Goal: Go to known website: Access a specific website the user already knows

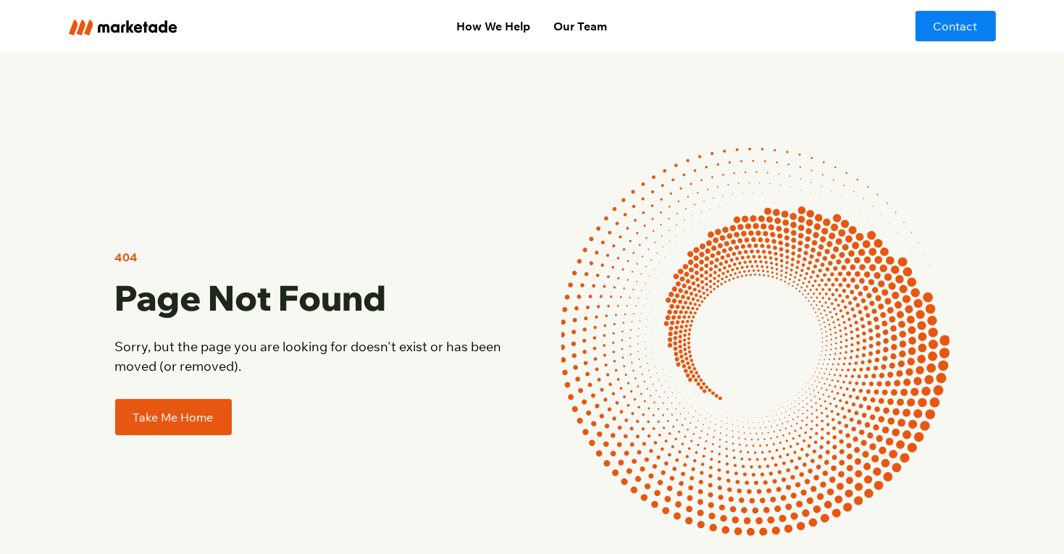
click at [148, 421] on link "Take Me Home" at bounding box center [173, 417] width 117 height 36
click at [177, 399] on link "Take Me Home" at bounding box center [173, 417] width 117 height 36
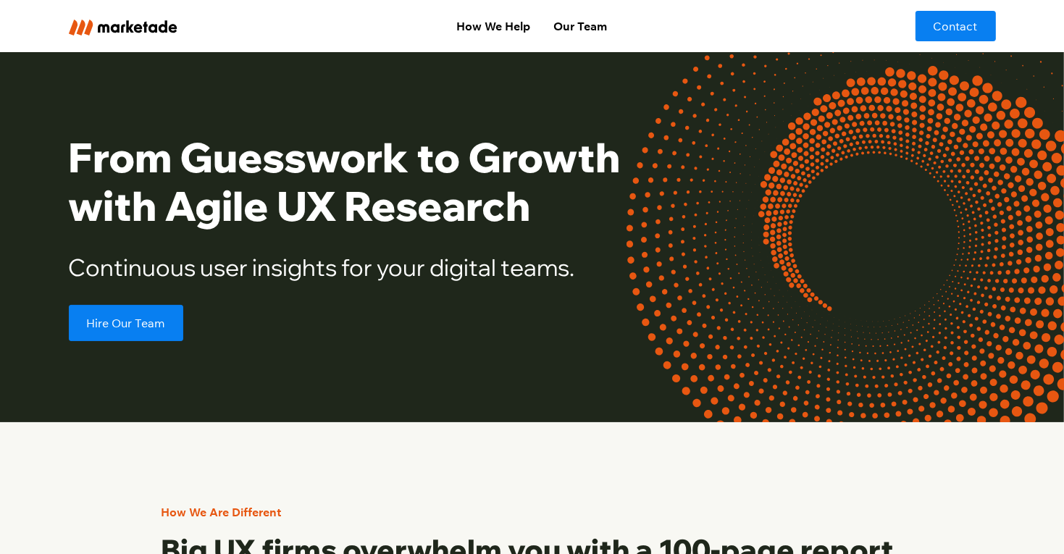
click at [103, 32] on img "home" at bounding box center [123, 28] width 109 height 16
